Goal: Task Accomplishment & Management: Manage account settings

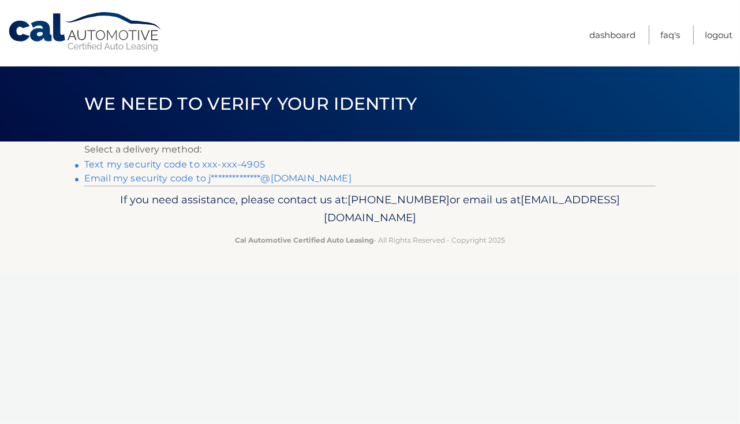
click at [116, 176] on link "**********" at bounding box center [217, 178] width 267 height 11
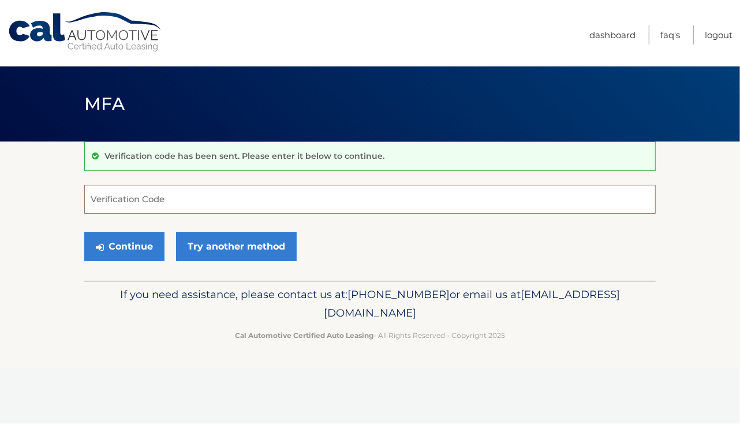
click at [215, 203] on input "Verification Code" at bounding box center [370, 199] width 572 height 29
paste input "223686"
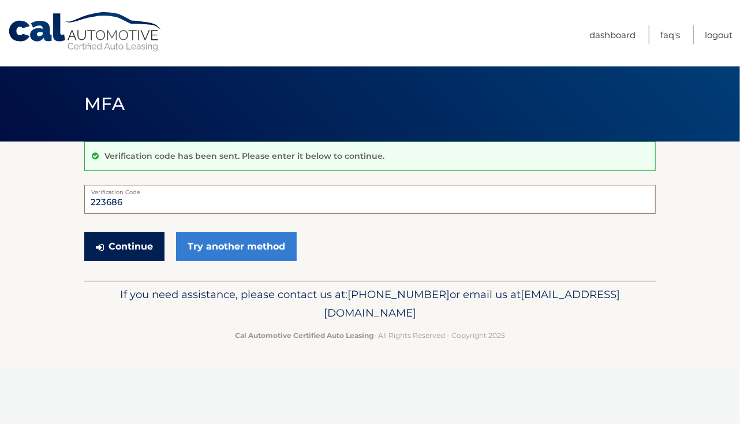
type input "223686"
click at [140, 247] on button "Continue" at bounding box center [124, 246] width 80 height 29
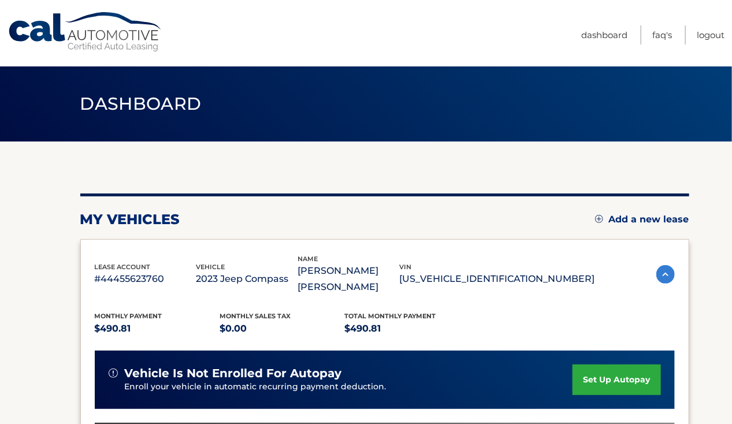
click at [593, 364] on link "set up autopay" at bounding box center [616, 379] width 88 height 31
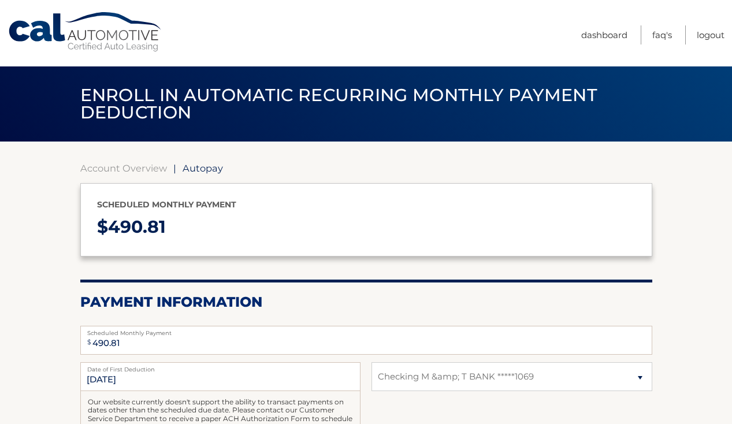
select select "Mzg5MThmYjUtY2I4OS00MTkwLWExN2QtNGQ5MmQxYTM3ZTYy"
click at [613, 36] on link "Dashboard" at bounding box center [604, 34] width 46 height 19
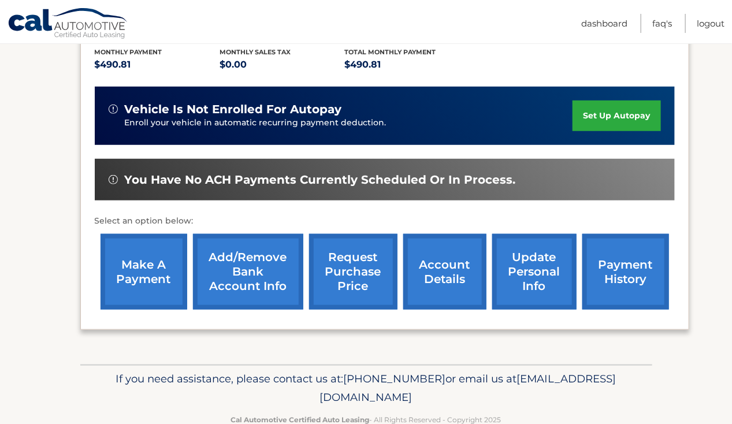
scroll to position [274, 0]
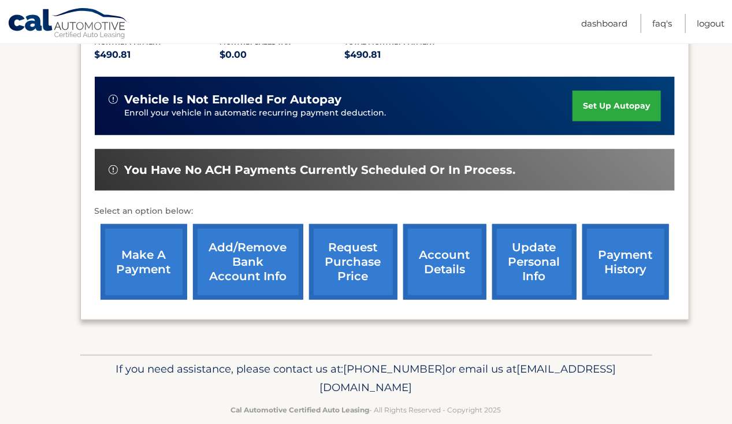
click at [114, 230] on link "make a payment" at bounding box center [143, 262] width 87 height 76
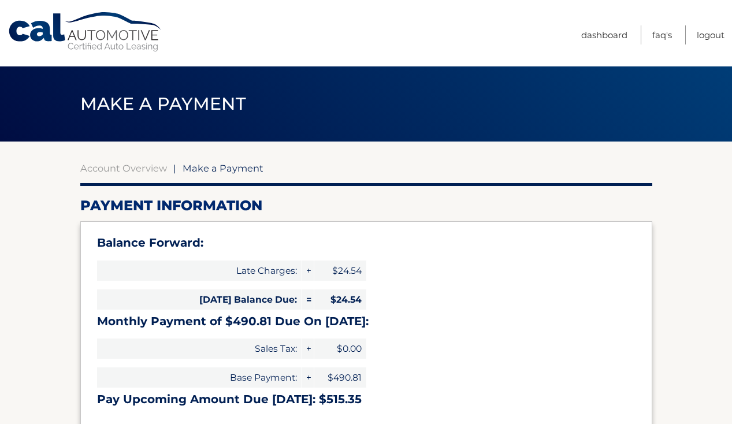
select select "Mzg5MThmYjUtY2I4OS00MTkwLWExN2QtNGQ5MmQxYTM3ZTYy"
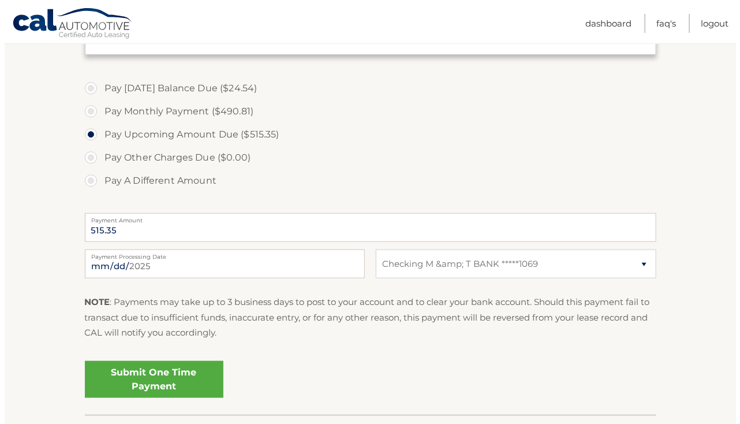
scroll to position [412, 0]
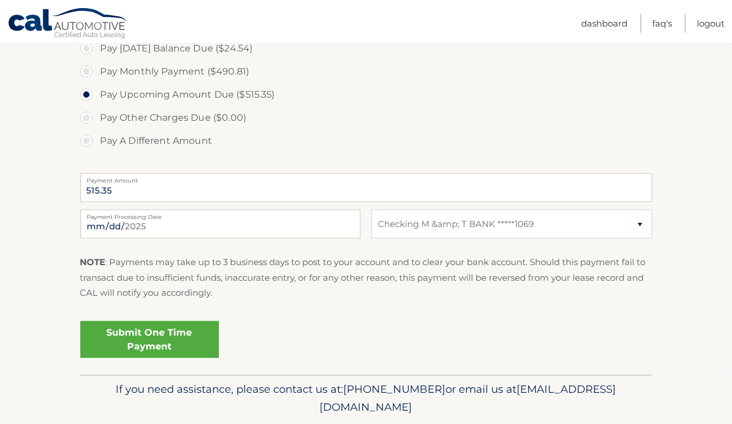
click at [136, 336] on link "Submit One Time Payment" at bounding box center [149, 339] width 139 height 37
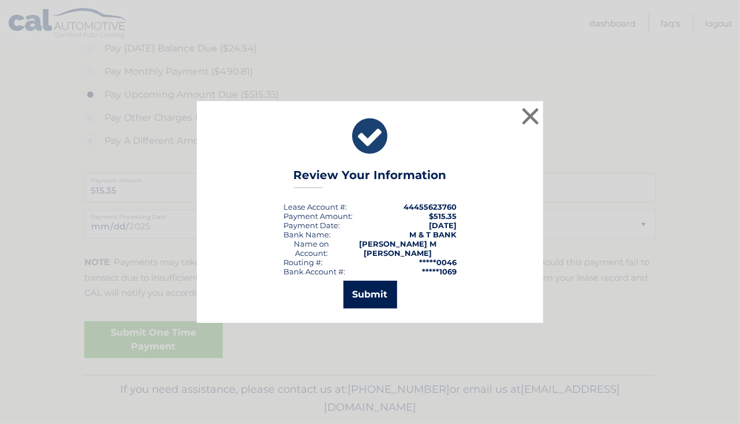
click at [367, 292] on button "Submit" at bounding box center [371, 295] width 54 height 28
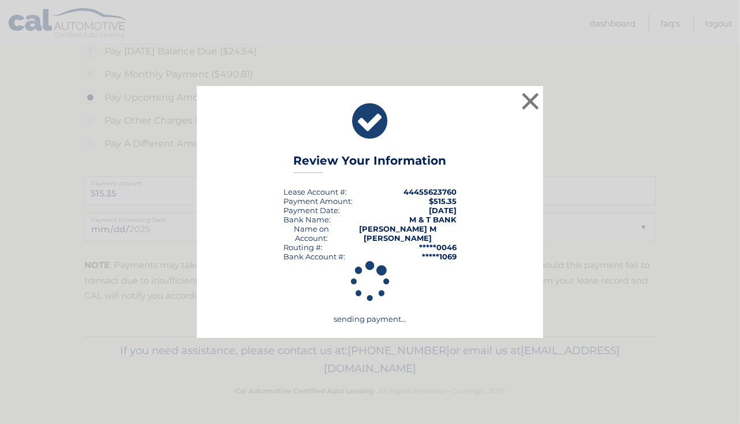
scroll to position [408, 0]
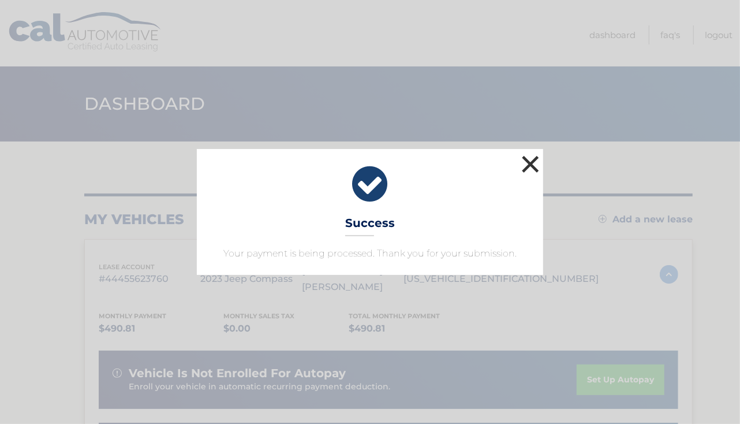
click at [529, 162] on button "×" at bounding box center [530, 163] width 23 height 23
